Goal: Task Accomplishment & Management: Use online tool/utility

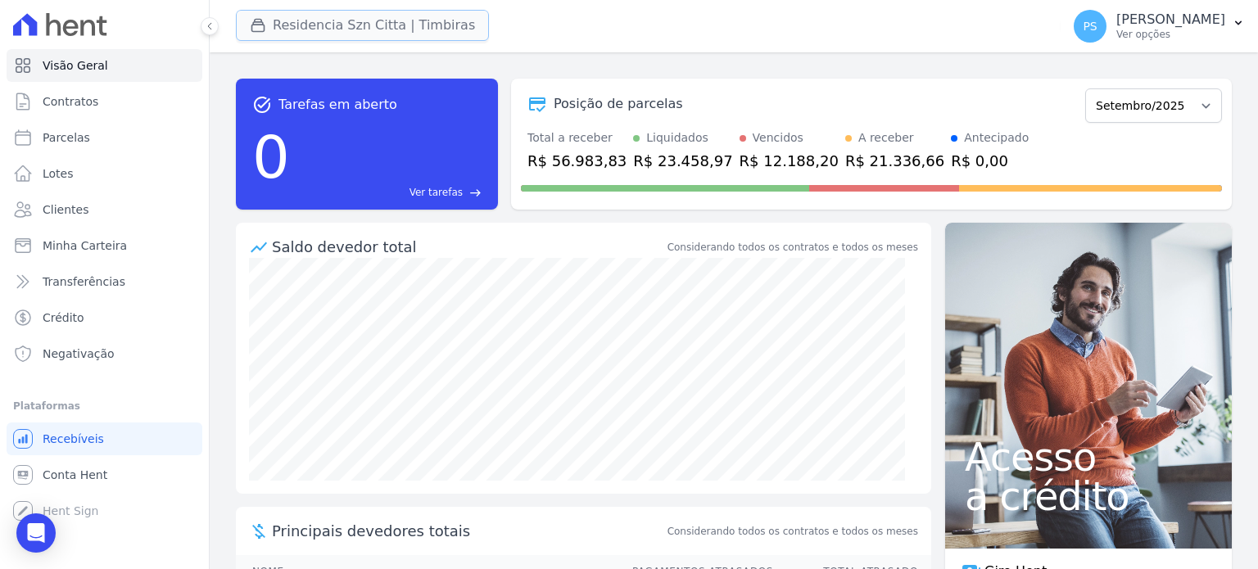
click at [305, 29] on button "Residencia Szn Citta | Timbiras" at bounding box center [362, 25] width 253 height 31
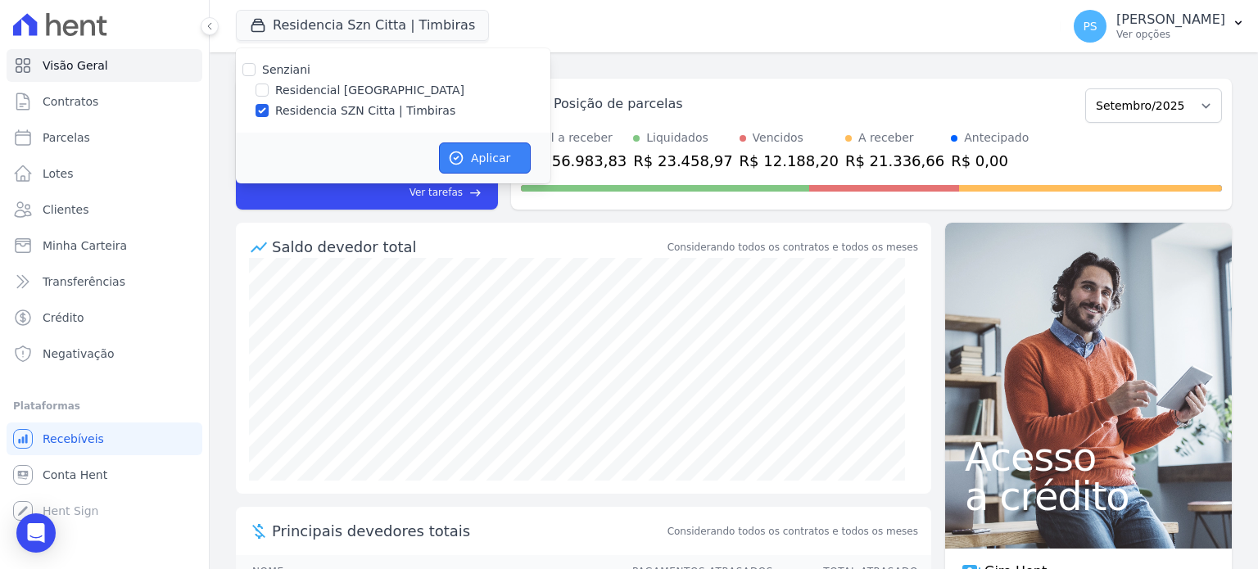
click at [485, 151] on button "Aplicar" at bounding box center [485, 157] width 92 height 31
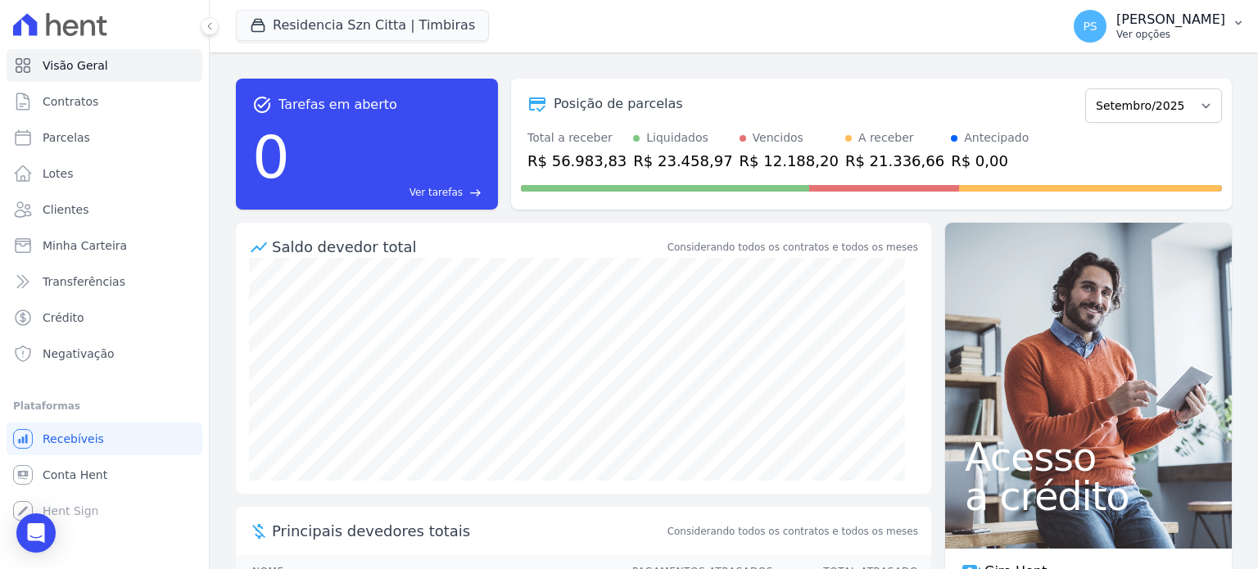
click at [1233, 29] on button "PS [PERSON_NAME] Ver opções" at bounding box center [1158, 26] width 197 height 46
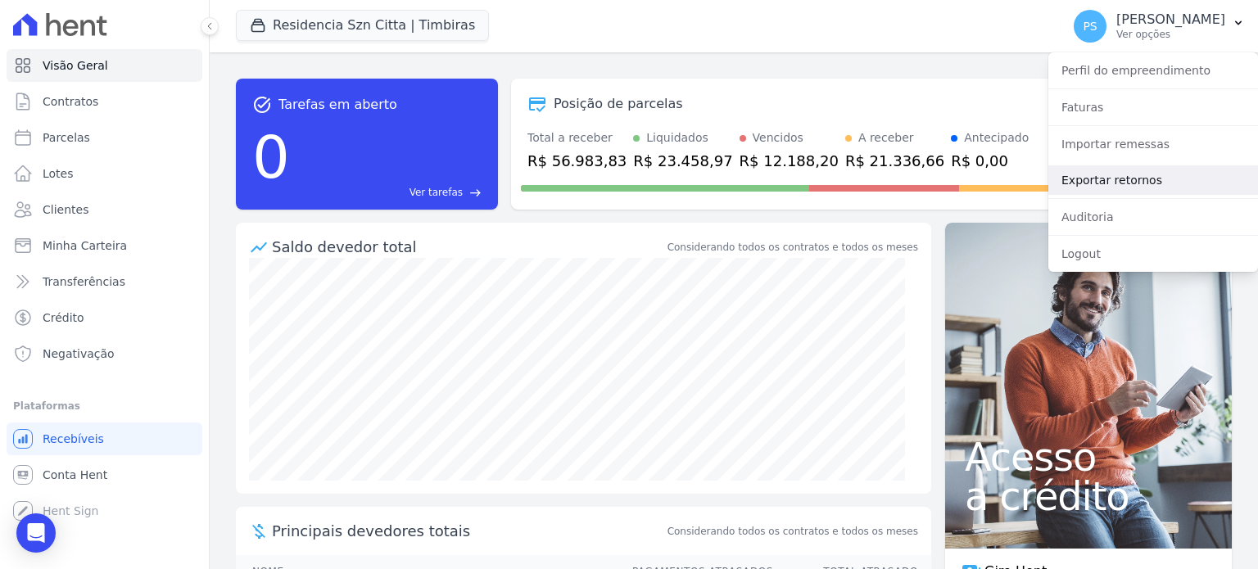
click at [1122, 184] on link "Exportar retornos" at bounding box center [1153, 179] width 210 height 29
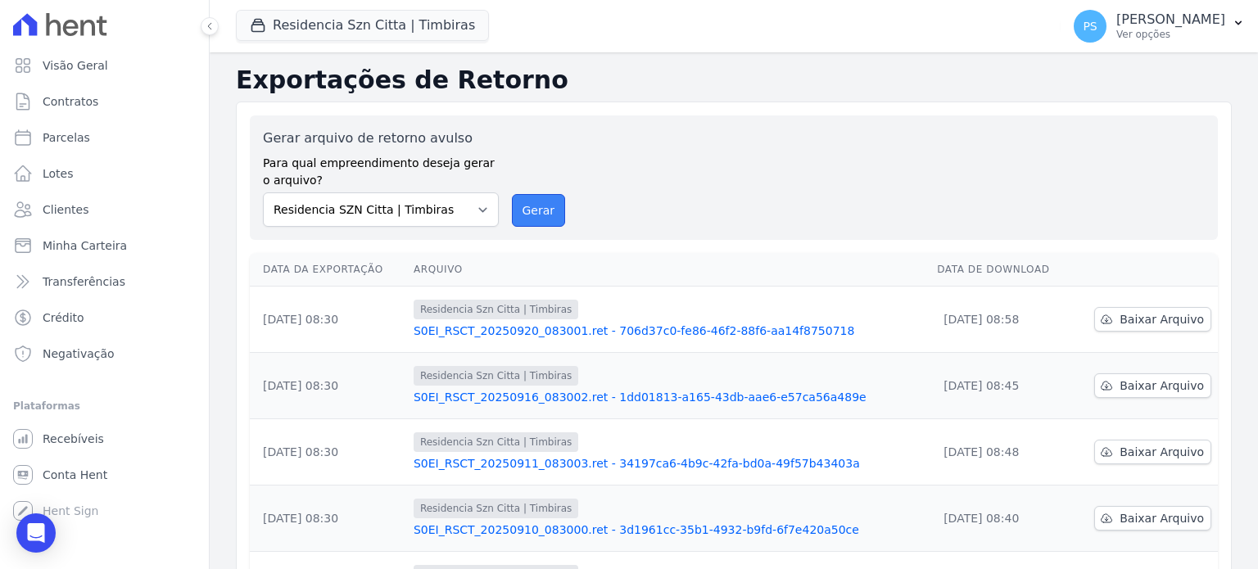
click at [538, 213] on button "Gerar" at bounding box center [539, 210] width 54 height 33
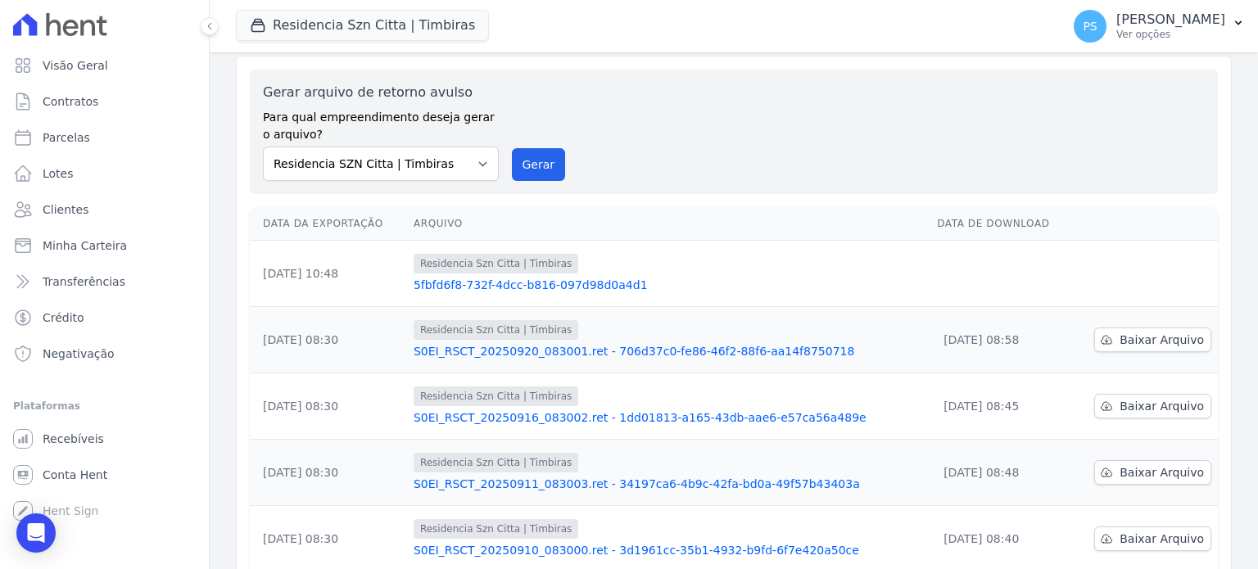
scroll to position [164, 0]
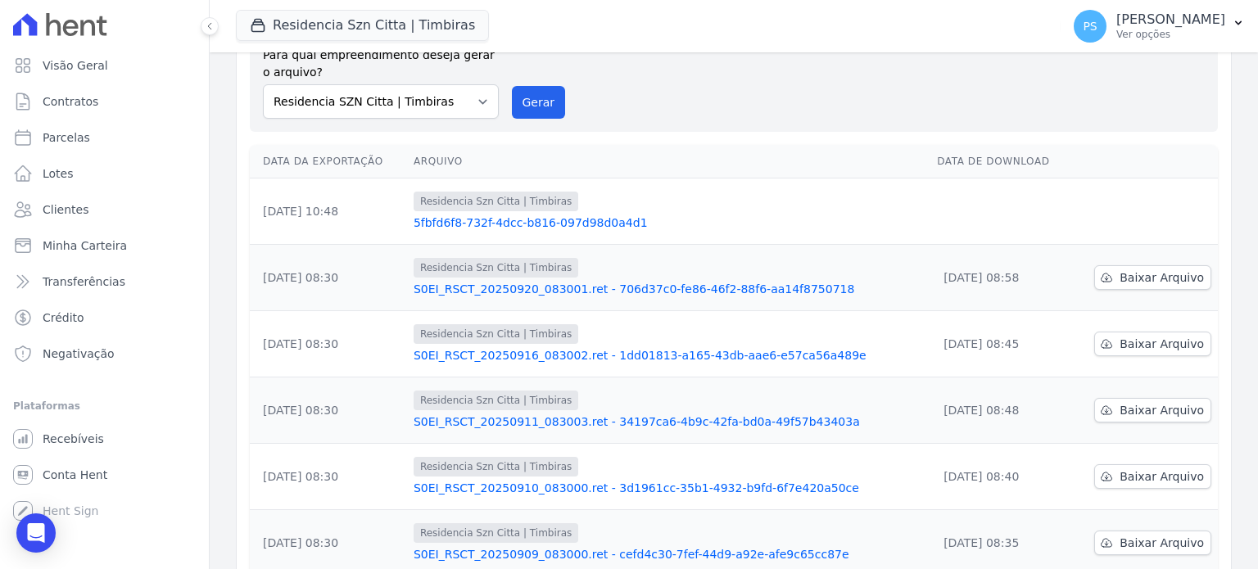
click at [580, 226] on link "5fbfd6f8-732f-4dcc-b816-097d98d0a4d1" at bounding box center [668, 222] width 510 height 16
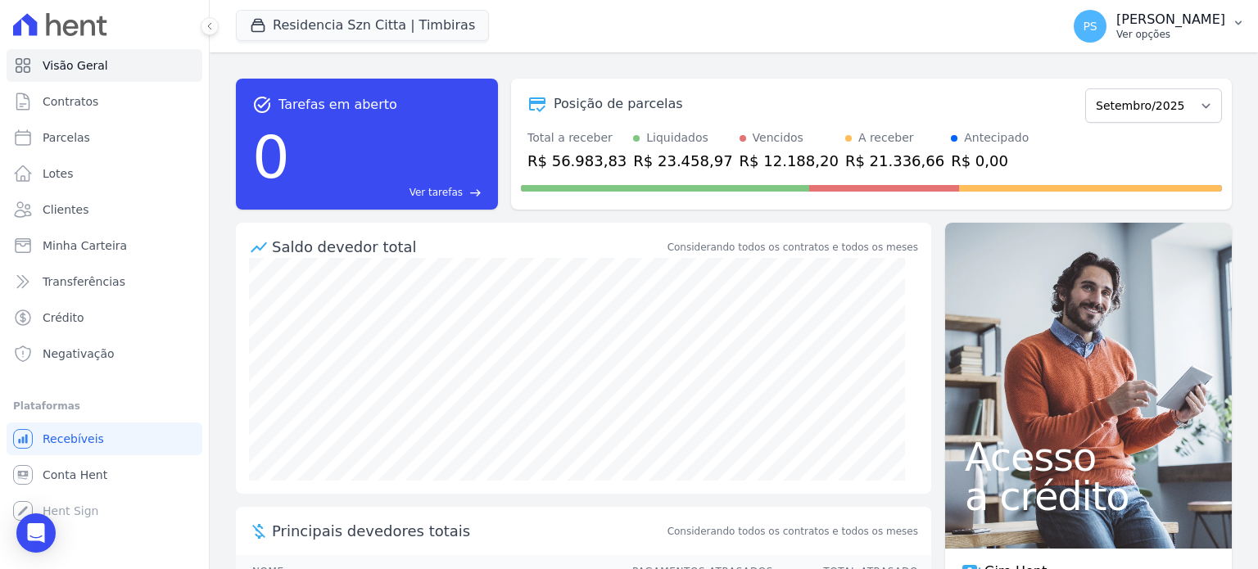
click at [1211, 32] on p "Ver opções" at bounding box center [1170, 34] width 109 height 13
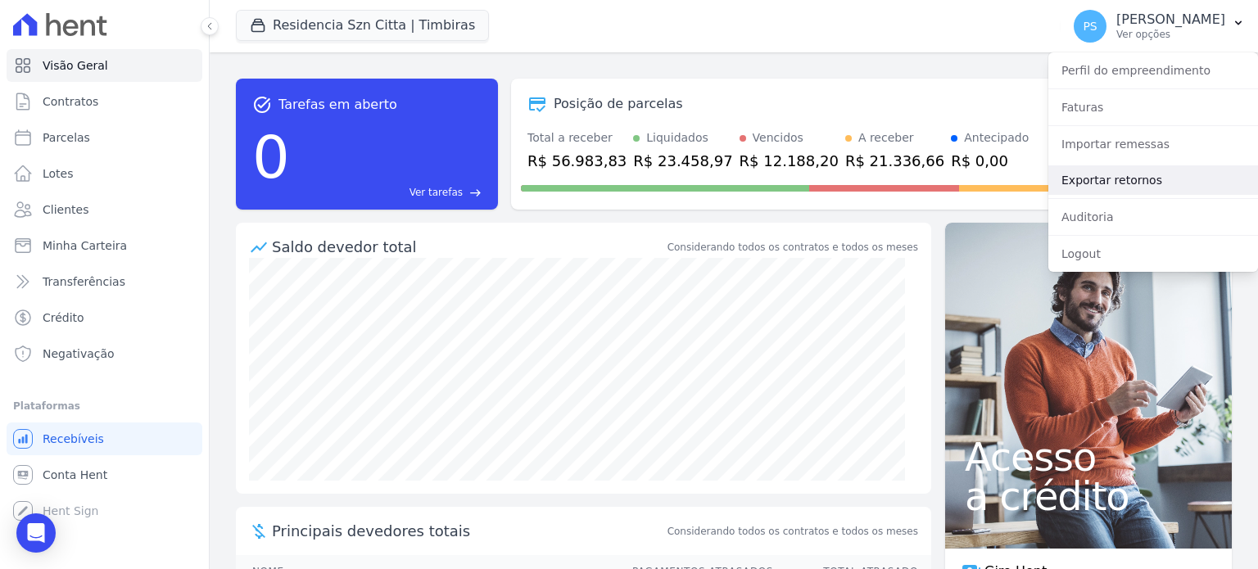
drag, startPoint x: 1116, startPoint y: 177, endPoint x: 1105, endPoint y: 178, distance: 10.7
click at [1116, 177] on link "Exportar retornos" at bounding box center [1153, 179] width 210 height 29
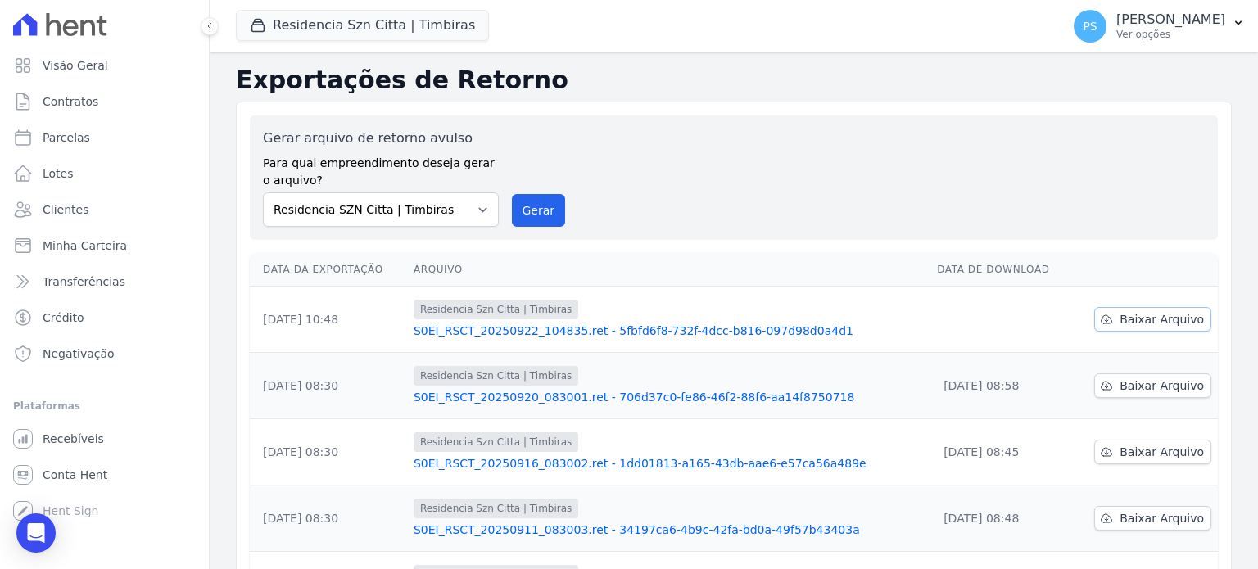
click at [1178, 315] on span "Baixar Arquivo" at bounding box center [1161, 319] width 84 height 16
